Goal: Find specific page/section: Find specific page/section

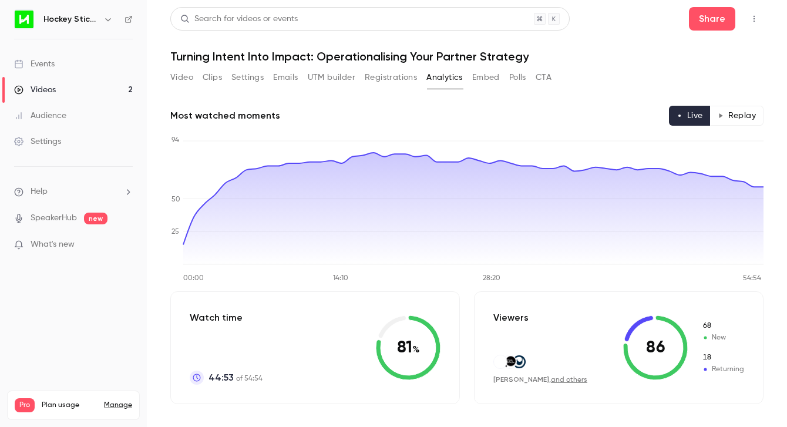
click at [515, 81] on button "Polls" at bounding box center [517, 77] width 17 height 19
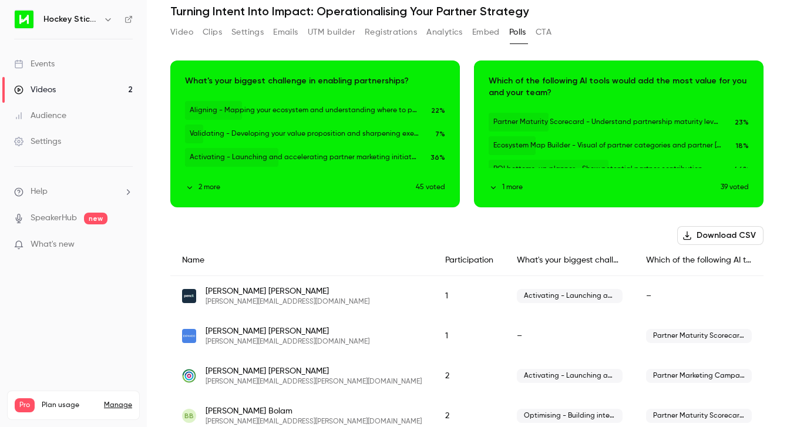
scroll to position [46, 0]
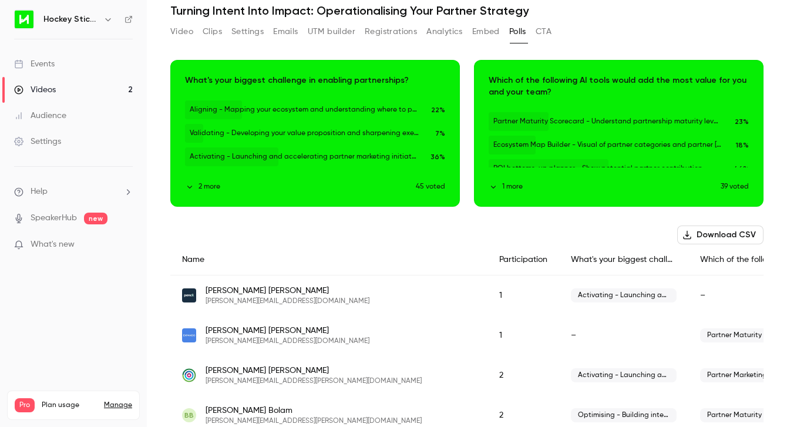
click at [189, 187] on icon "button" at bounding box center [189, 187] width 5 height 3
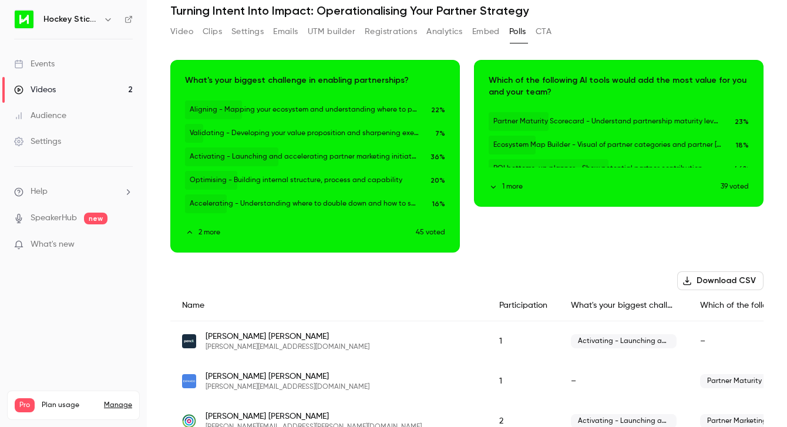
click at [510, 186] on button "1 more" at bounding box center [605, 187] width 232 height 11
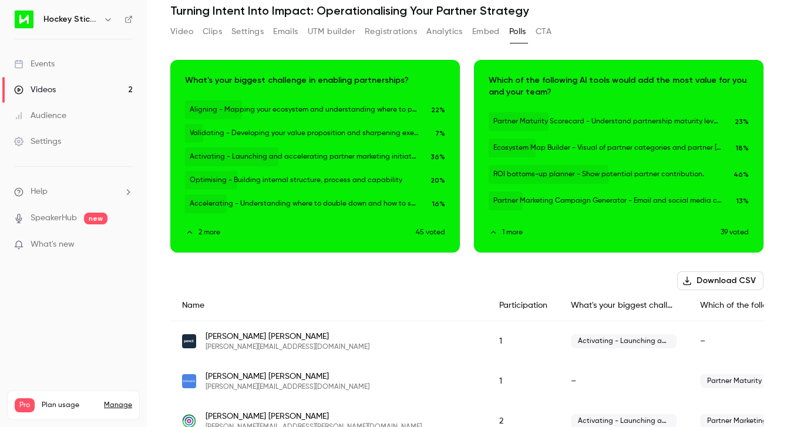
click at [618, 145] on icon "button" at bounding box center [619, 148] width 9 height 8
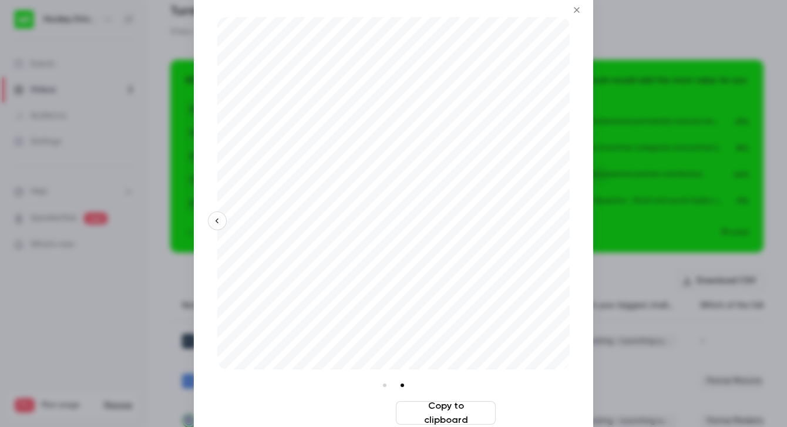
click at [321, 411] on button "Download image" at bounding box center [341, 413] width 100 height 24
click at [383, 384] on li at bounding box center [384, 385] width 13 height 13
click at [400, 384] on li at bounding box center [402, 385] width 13 height 13
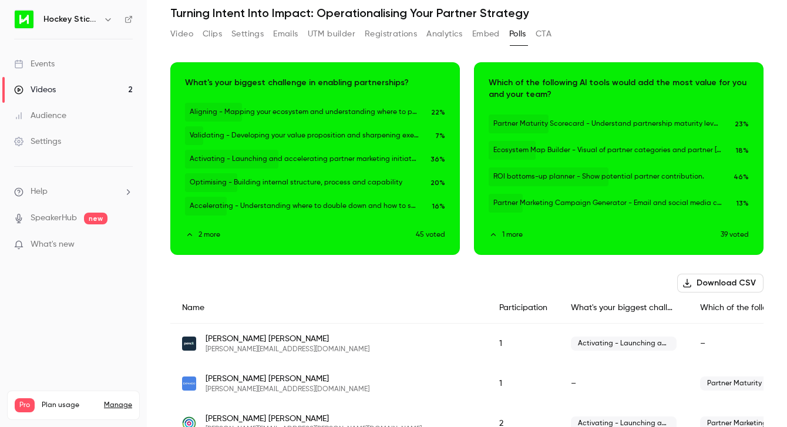
scroll to position [45, 0]
